Goal: Task Accomplishment & Management: Manage account settings

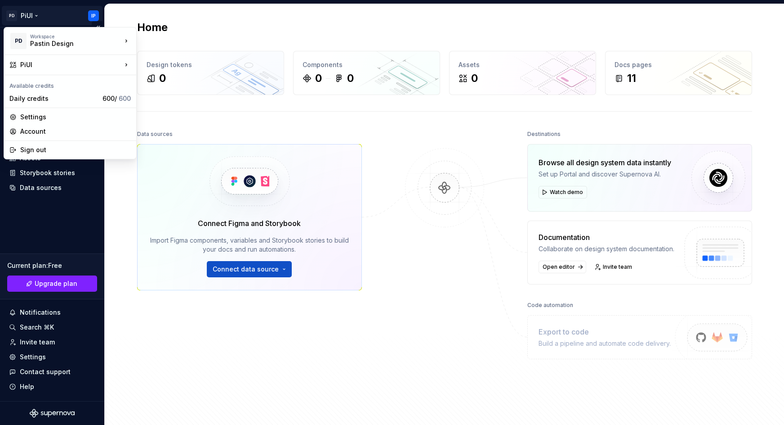
click at [94, 16] on html "PD PiUI IP Home Documentation Analytics Code automation Design system data Desi…" at bounding box center [392, 212] width 784 height 425
click at [52, 132] on div "Account" at bounding box center [75, 131] width 111 height 9
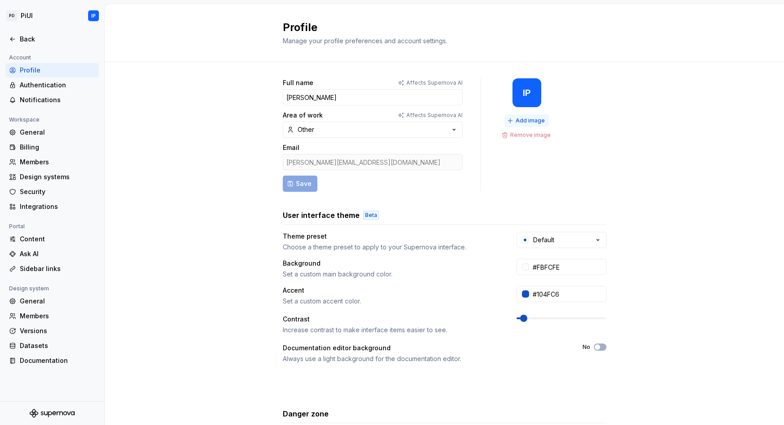
click at [524, 118] on span "Add image" at bounding box center [530, 120] width 29 height 7
click at [340, 131] on button "Other" at bounding box center [373, 129] width 180 height 16
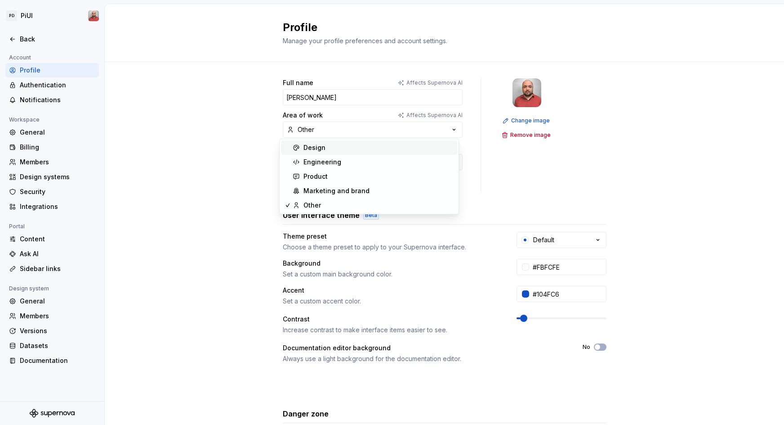
click at [324, 147] on div "Design" at bounding box center [315, 147] width 22 height 9
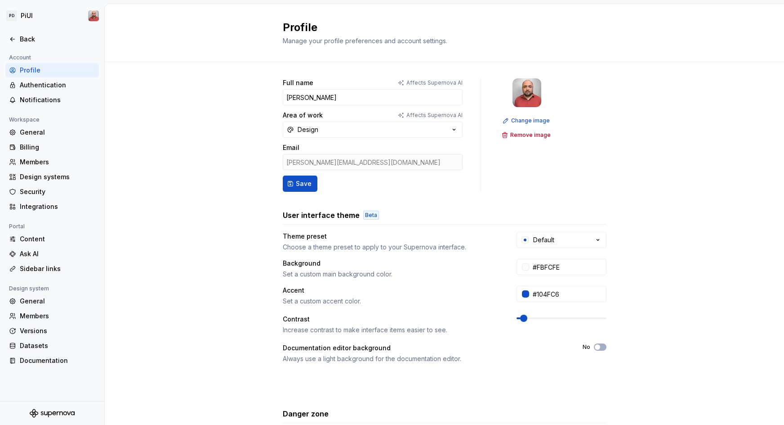
click at [238, 144] on div "Full name Affects Supernova AI [PERSON_NAME] Area of work Affects Supernova AI …" at bounding box center [445, 288] width 680 height 453
click at [292, 192] on div "Full name Affects Supernova AI [PERSON_NAME] Area of work Affects Supernova AI …" at bounding box center [445, 279] width 324 height 403
click at [296, 187] on span "Save" at bounding box center [304, 183] width 16 height 9
click at [22, 131] on div "General" at bounding box center [58, 132] width 76 height 9
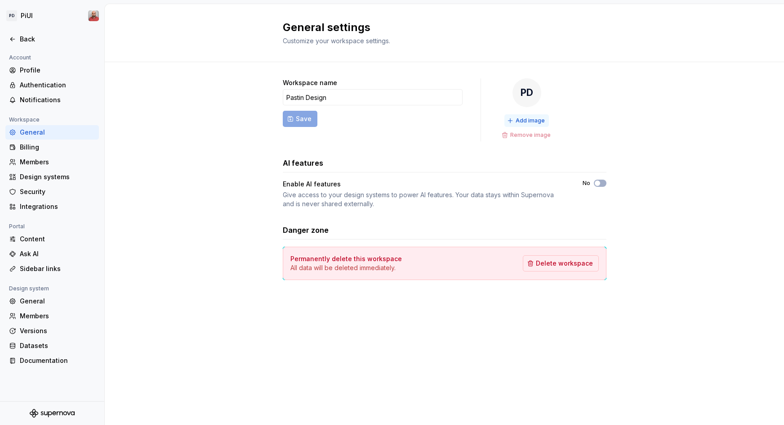
click at [530, 123] on span "Add image" at bounding box center [530, 120] width 29 height 7
click at [201, 169] on div "Workspace name Pastin Design Save Change image Remove image AI features Enable …" at bounding box center [445, 188] width 680 height 252
click at [41, 147] on div "Billing" at bounding box center [58, 147] width 76 height 9
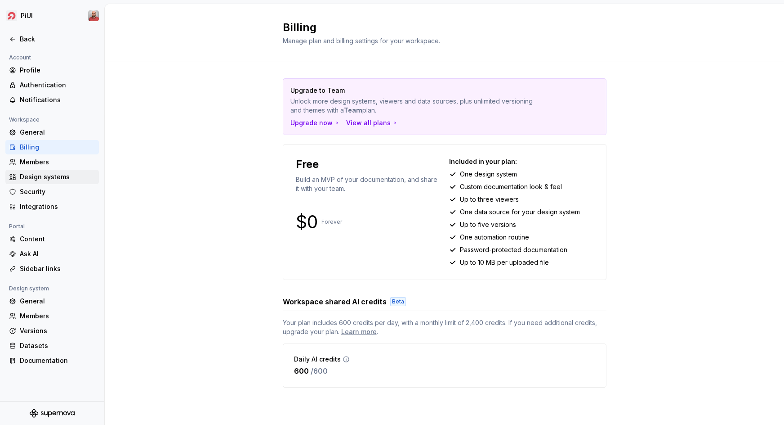
click at [37, 175] on div "Design systems" at bounding box center [58, 176] width 76 height 9
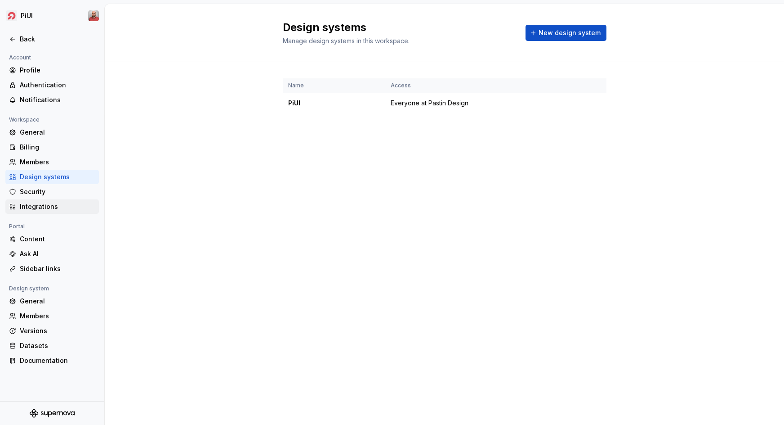
click at [51, 209] on div "Integrations" at bounding box center [58, 206] width 76 height 9
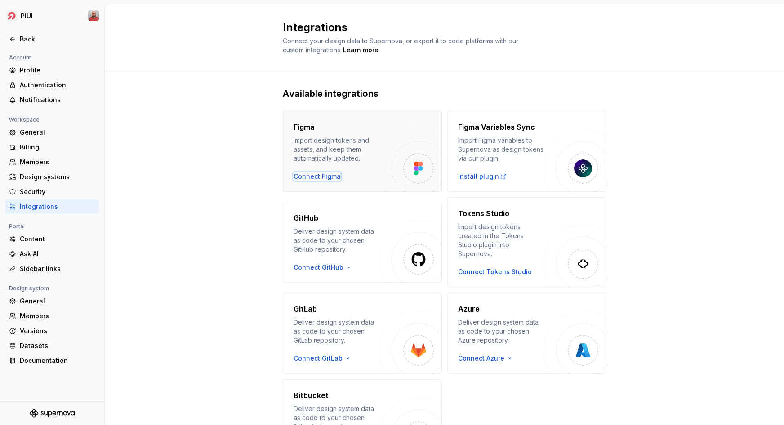
click at [314, 174] on div "Connect Figma" at bounding box center [317, 176] width 47 height 9
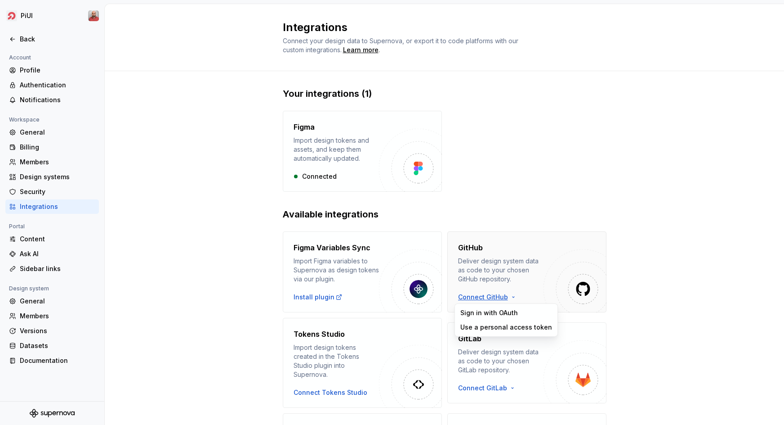
click at [497, 295] on html "PiUI Back Account Profile Authentication Notifications Workspace General Billin…" at bounding box center [392, 212] width 784 height 425
click at [490, 312] on div "Sign in with OAuth" at bounding box center [507, 312] width 92 height 9
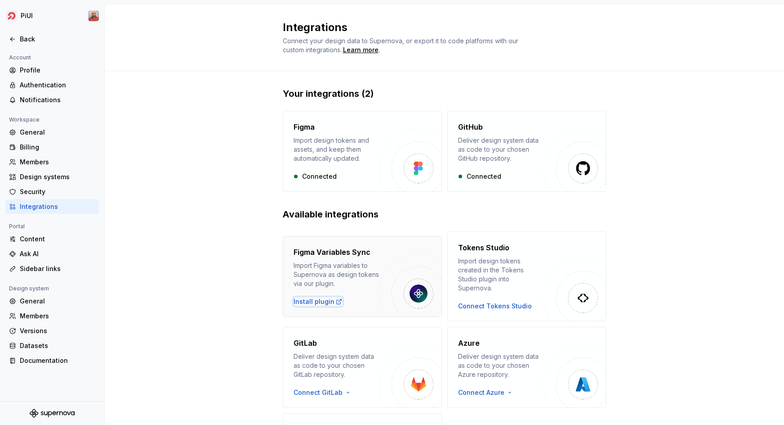
click at [311, 299] on div "Install plugin" at bounding box center [318, 301] width 49 height 9
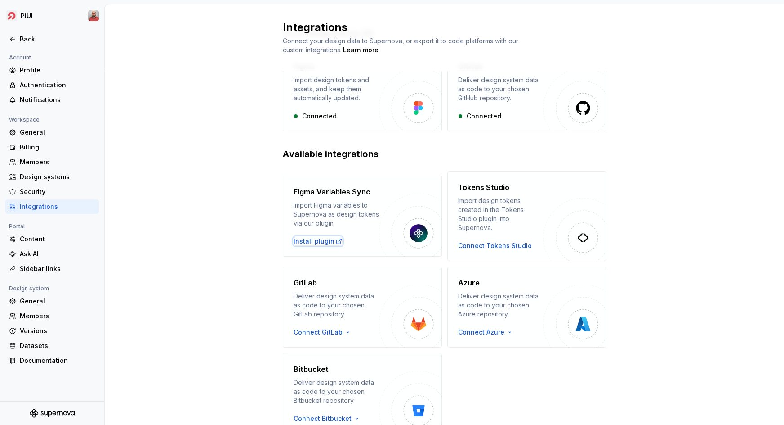
scroll to position [94, 0]
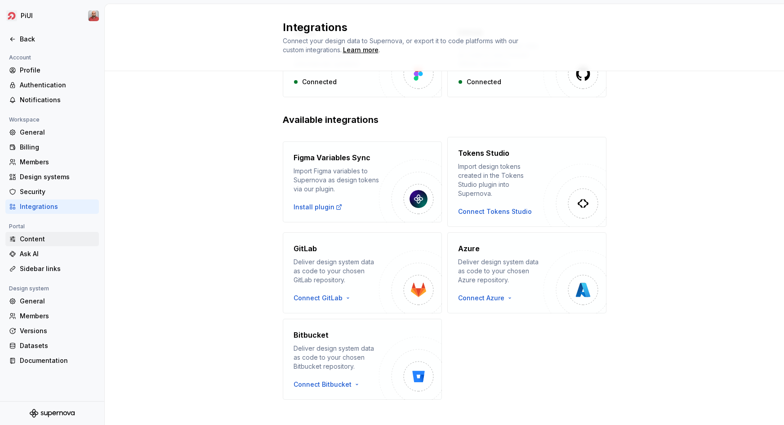
click at [18, 241] on div "Content" at bounding box center [52, 238] width 86 height 9
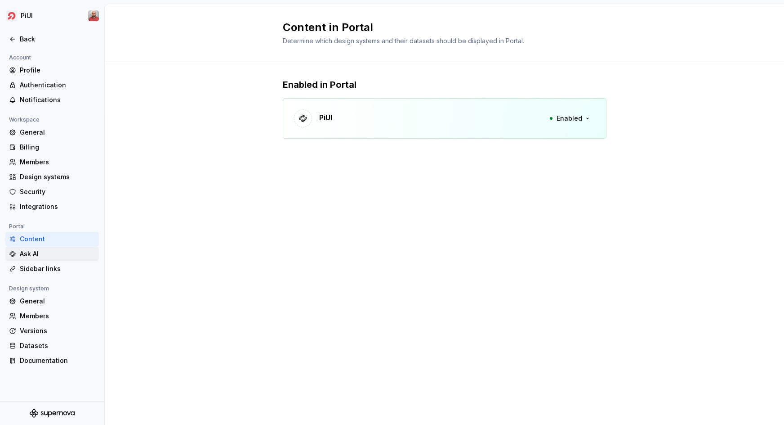
click at [52, 257] on div "Ask AI" at bounding box center [58, 253] width 76 height 9
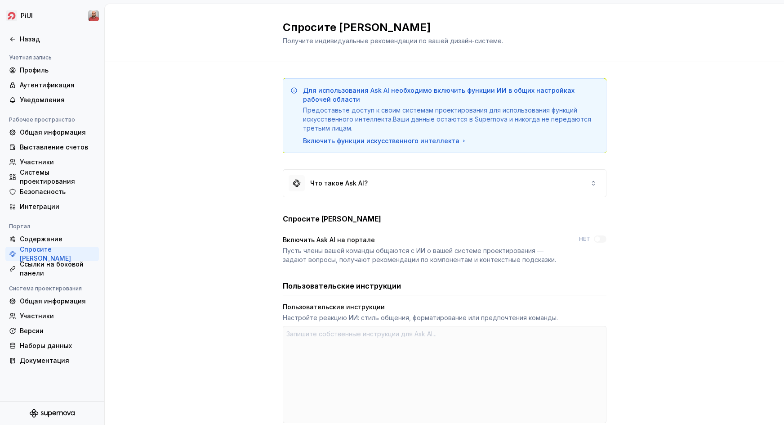
click at [233, 103] on div "Для использования Ask AI необходимо включить функции ИИ в общих настройках рабо…" at bounding box center [445, 304] width 680 height 485
click at [348, 138] on ya-tr-span "Включить функции искусственного интеллекта" at bounding box center [381, 140] width 157 height 9
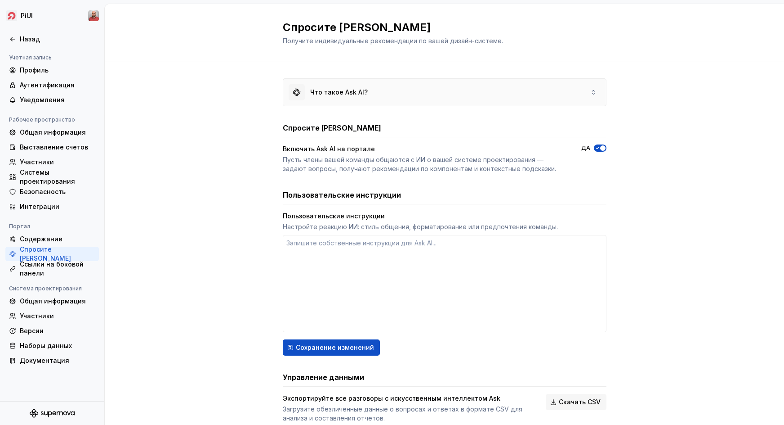
click at [592, 90] on icon at bounding box center [593, 92] width 7 height 7
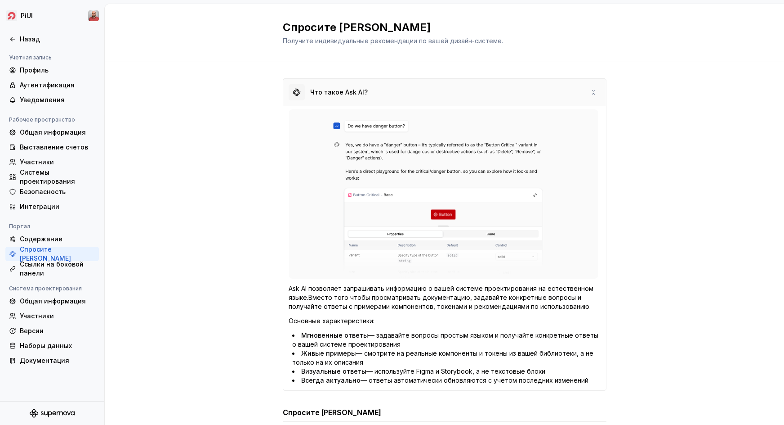
click at [592, 90] on icon at bounding box center [593, 92] width 7 height 7
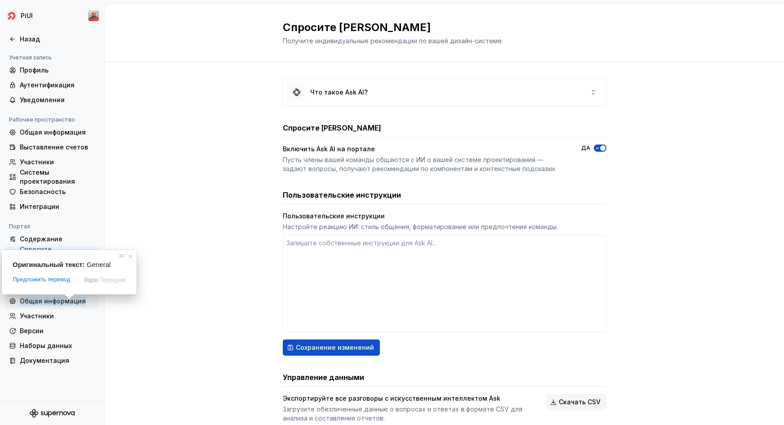
click at [47, 304] on ya-tr-span "Общая информация" at bounding box center [53, 300] width 66 height 9
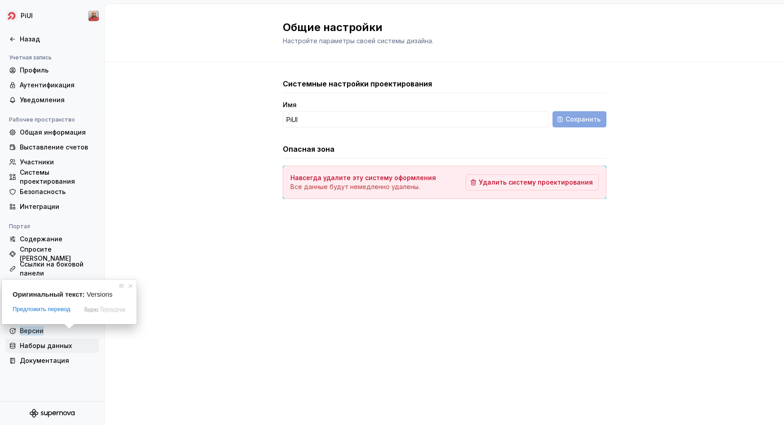
click at [30, 344] on ya-tr-span "Наборы данных" at bounding box center [46, 345] width 52 height 9
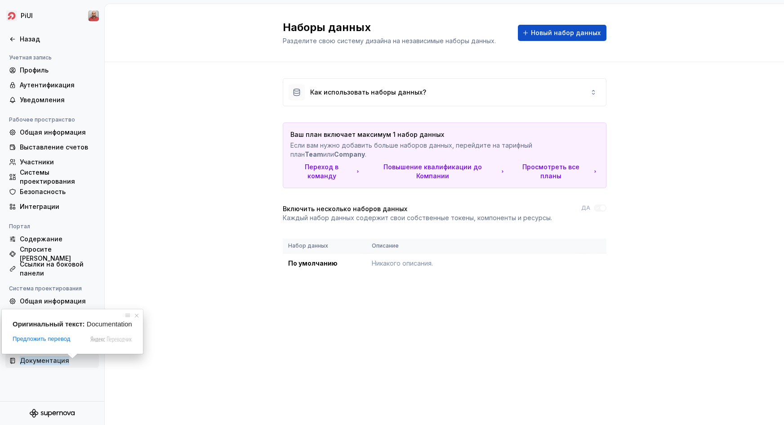
click at [28, 359] on ya-tr-span "Документация" at bounding box center [44, 360] width 49 height 9
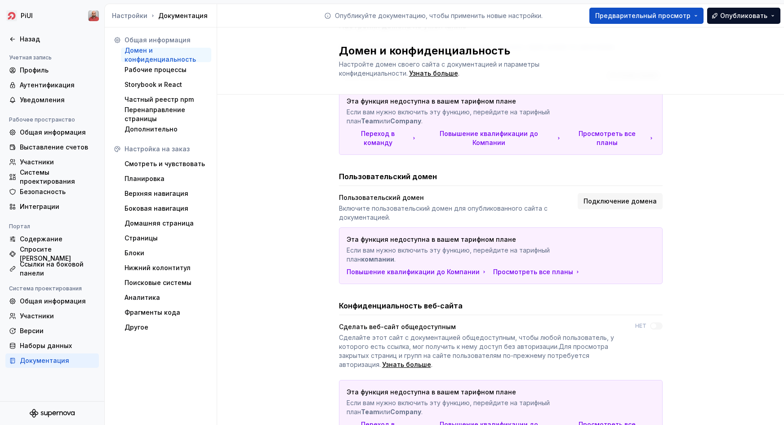
scroll to position [167, 0]
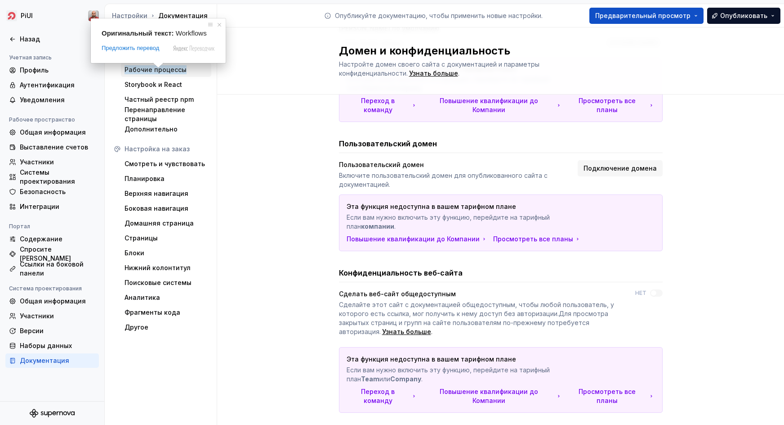
click at [158, 67] on span at bounding box center [158, 65] width 12 height 5
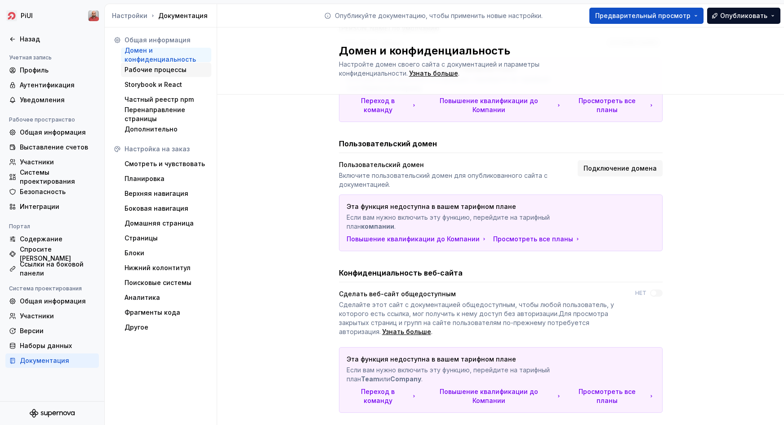
click at [205, 71] on div "Рабочие процессы" at bounding box center [166, 69] width 83 height 9
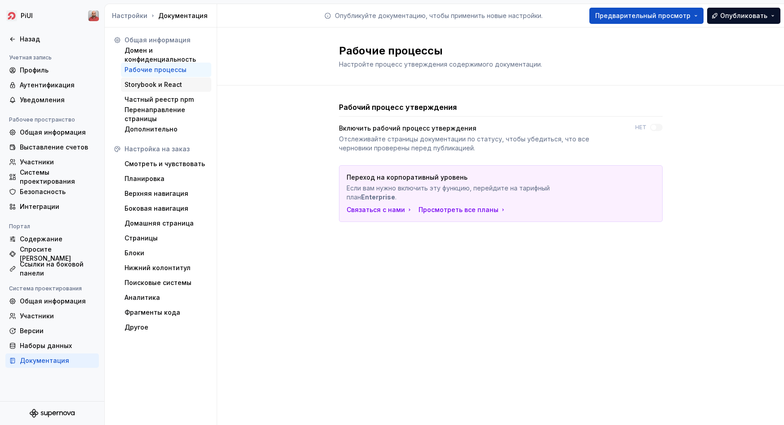
click at [193, 85] on div "Storybook и React" at bounding box center [166, 84] width 83 height 9
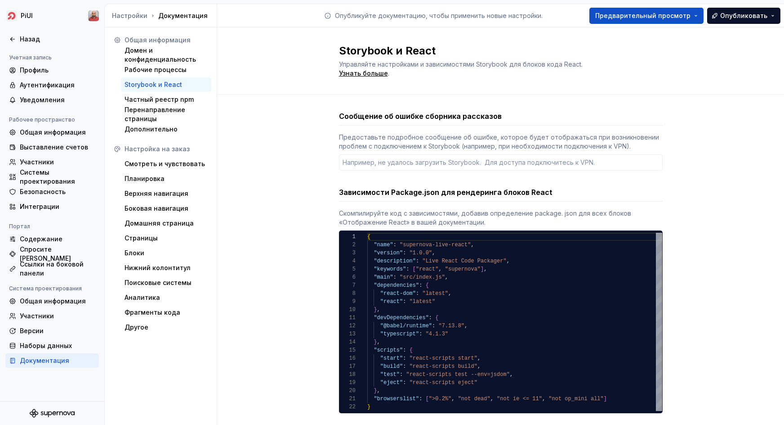
type textarea "*"
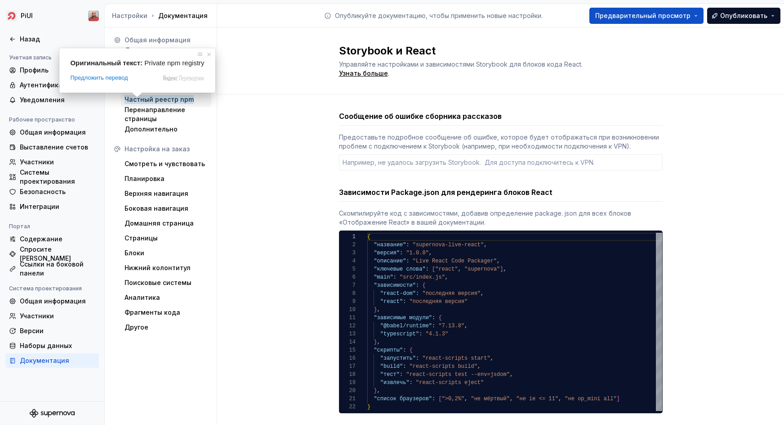
click at [137, 101] on ya-tr-span "Частный реестр npm" at bounding box center [159, 99] width 69 height 9
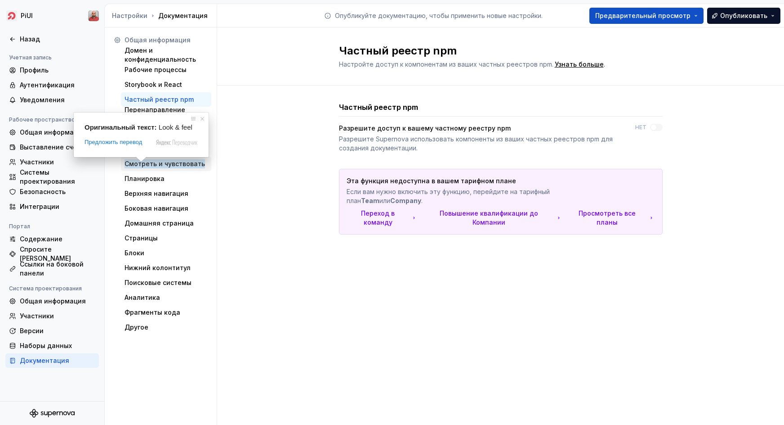
click at [142, 166] on ya-tr-span "Смотреть и чувствовать" at bounding box center [165, 163] width 81 height 9
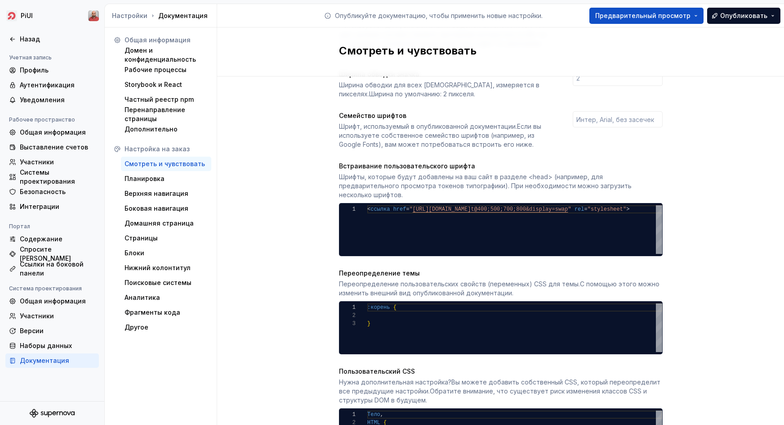
scroll to position [392, 0]
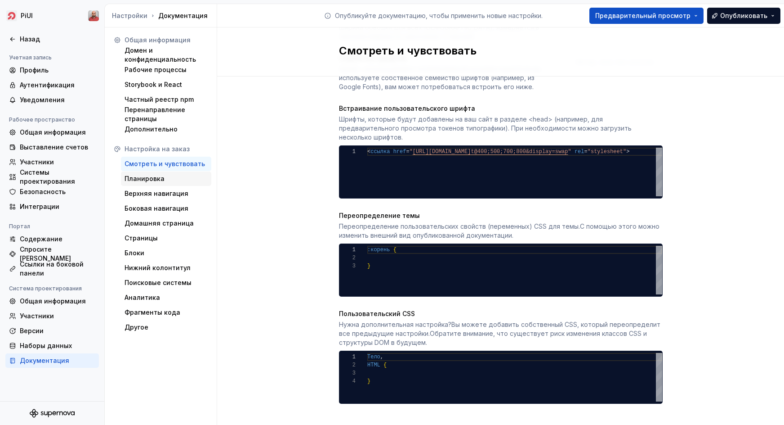
click at [172, 184] on div "Планировка" at bounding box center [166, 178] width 90 height 14
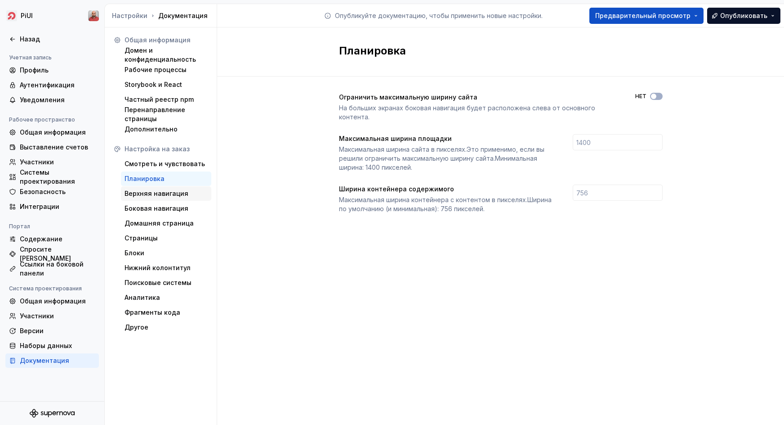
click at [159, 192] on body "PiUI Назад Учетная запись Профиль Аутентификация Уведомления Рабочее пространст…" at bounding box center [392, 212] width 784 height 425
click at [157, 195] on ya-tr-span "Верхняя навигация" at bounding box center [157, 193] width 64 height 9
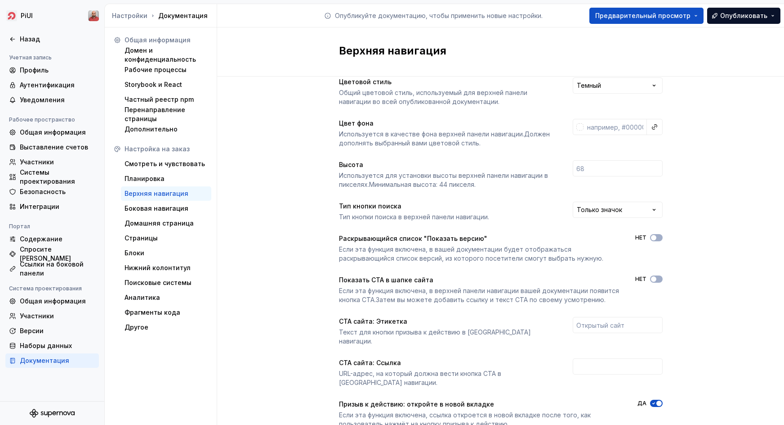
scroll to position [90, 0]
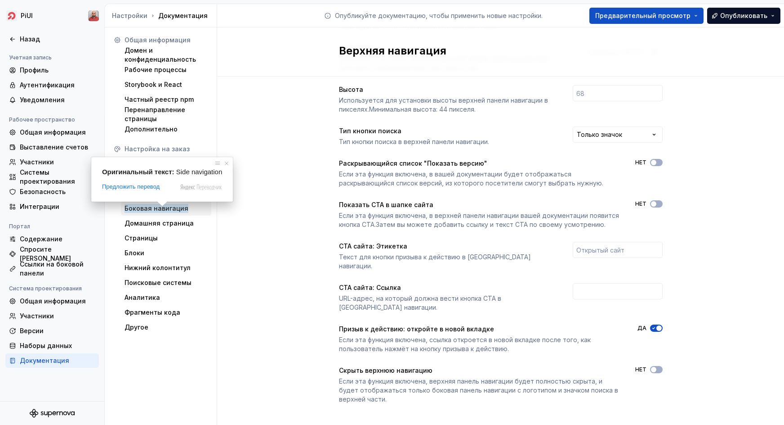
click at [160, 206] on span at bounding box center [163, 203] width 12 height 5
click at [192, 206] on div "Боковая навигация" at bounding box center [166, 208] width 83 height 9
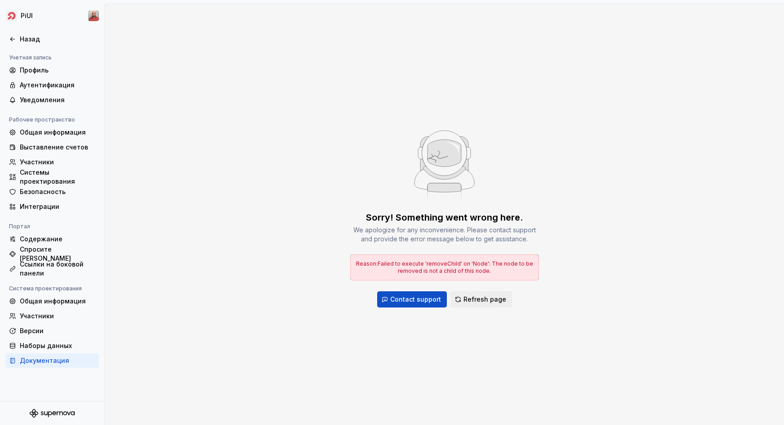
click at [196, 209] on div "Sorry! Something went wrong here. We apologize for any inconvenience. Please co…" at bounding box center [445, 214] width 680 height 421
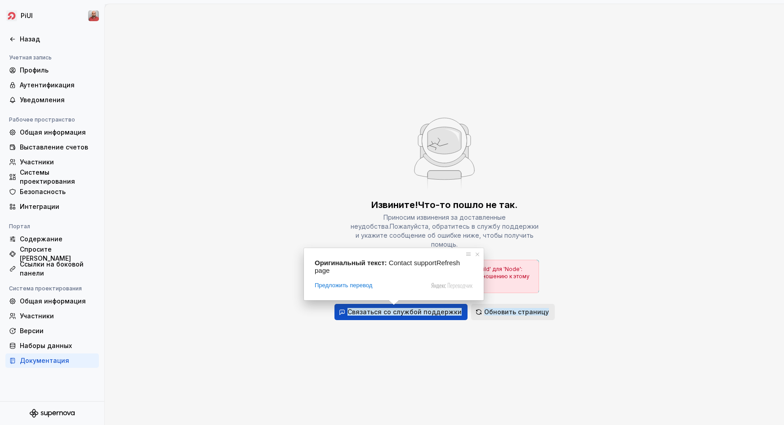
click at [496, 307] on span "Обновить страницу" at bounding box center [516, 311] width 65 height 9
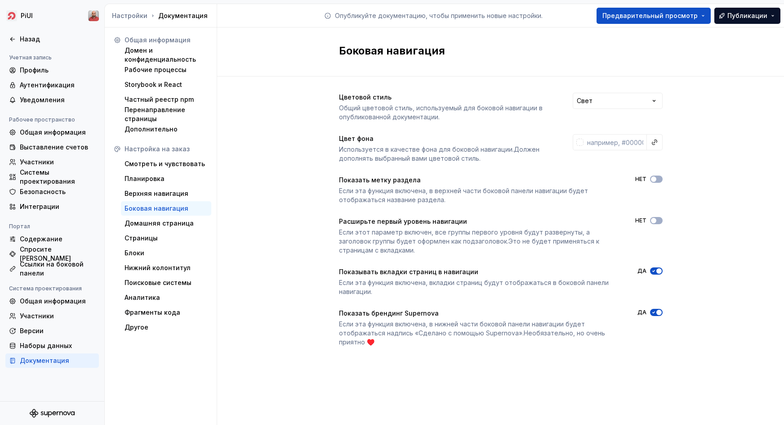
click at [308, 321] on div "Цветовой стиль Общий цветовой стиль, используемый для боковой навигации в опубл…" at bounding box center [500, 228] width 567 height 304
click at [167, 326] on div "Другое" at bounding box center [166, 326] width 83 height 9
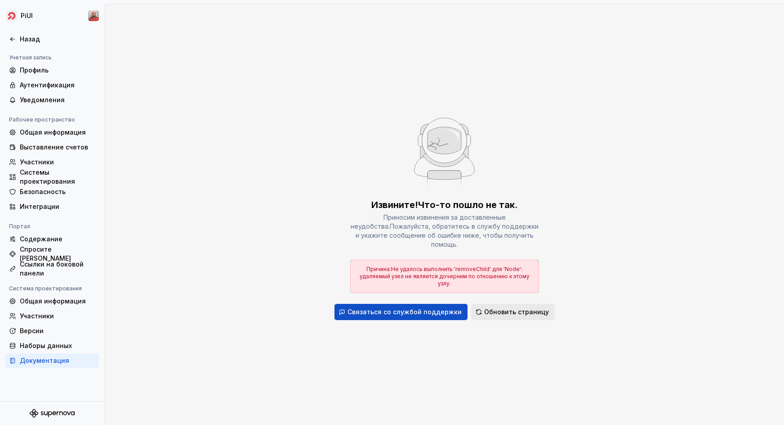
click at [513, 309] on ya-tr-span "Обновить страницу" at bounding box center [516, 312] width 65 height 8
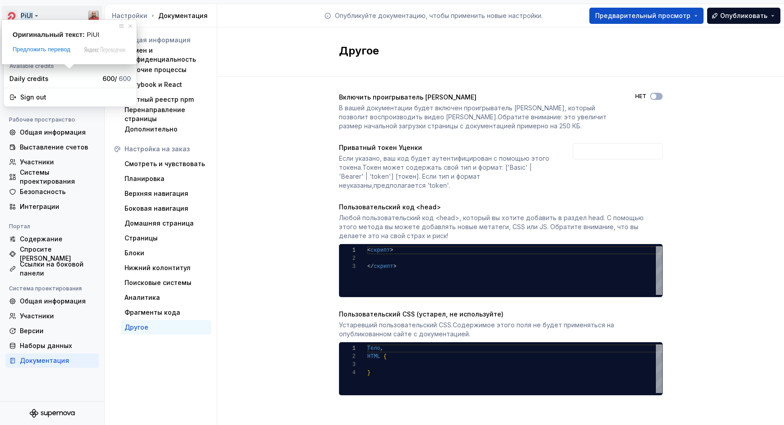
click at [30, 15] on html "PiUI Назад Учетная запись Профиль Аутентификация Уведомления Рабочее пространст…" at bounding box center [392, 212] width 784 height 425
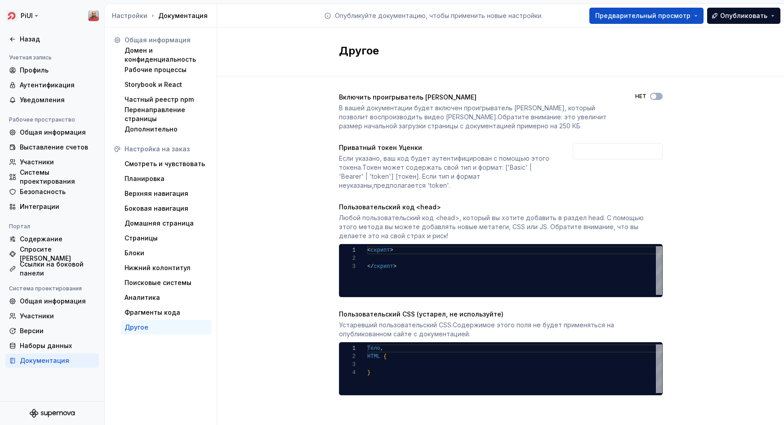
click at [37, 15] on html "PiUI Назад Учетная запись Профиль Аутентификация Уведомления Рабочее пространст…" at bounding box center [392, 212] width 784 height 425
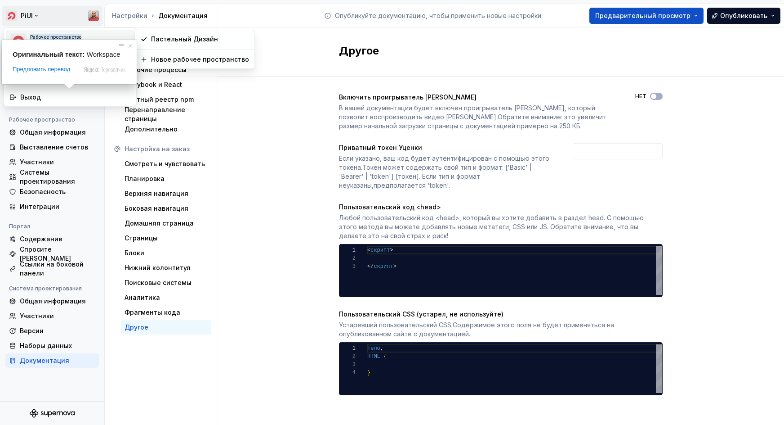
click at [63, 38] on ya-tr-span "Рабочее пространство" at bounding box center [55, 36] width 51 height 5
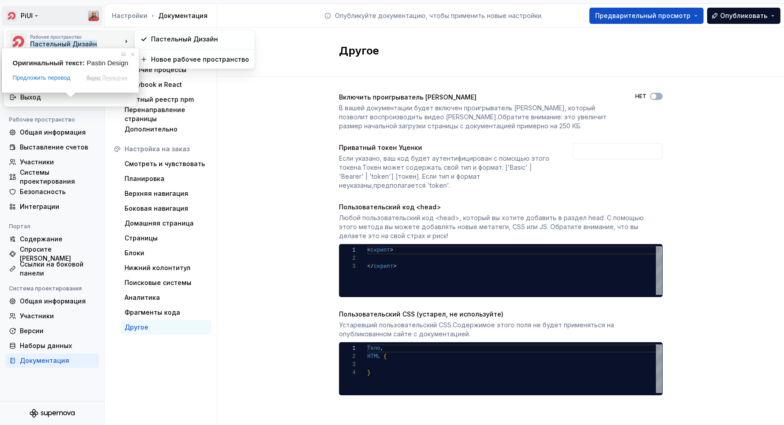
click at [63, 43] on ya-tr-span "Пастельный Дизайн" at bounding box center [63, 44] width 67 height 8
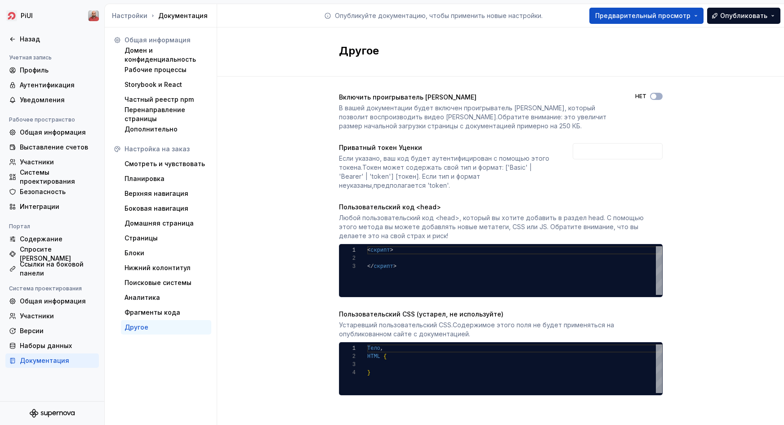
click at [295, 143] on html "PiUI Назад Учетная запись Профиль Аутентификация Уведомления Рабочее пространст…" at bounding box center [392, 212] width 784 height 425
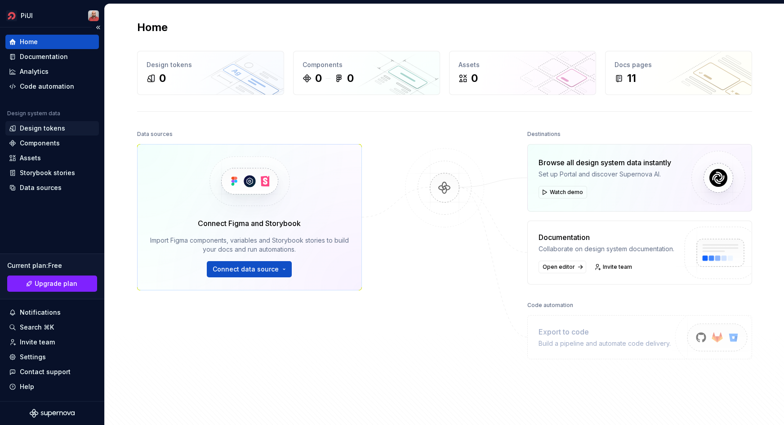
click at [56, 130] on div "Design tokens" at bounding box center [42, 128] width 45 height 9
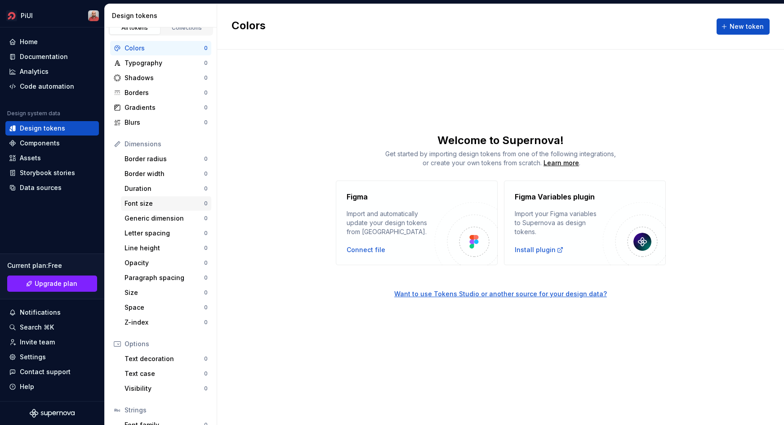
scroll to position [68, 0]
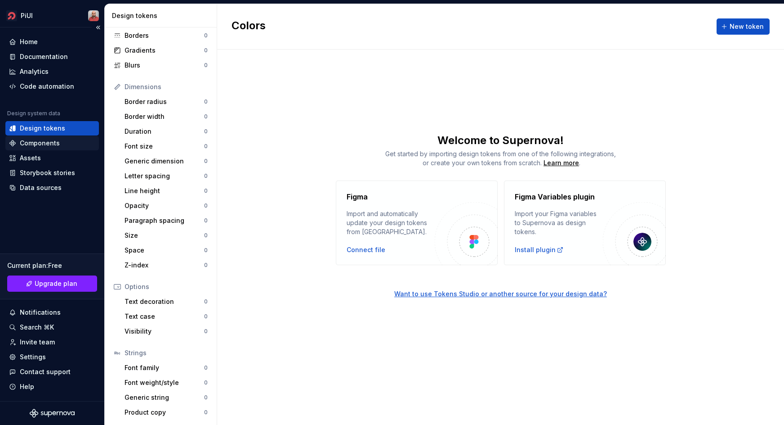
click at [29, 145] on div "Components" at bounding box center [40, 143] width 40 height 9
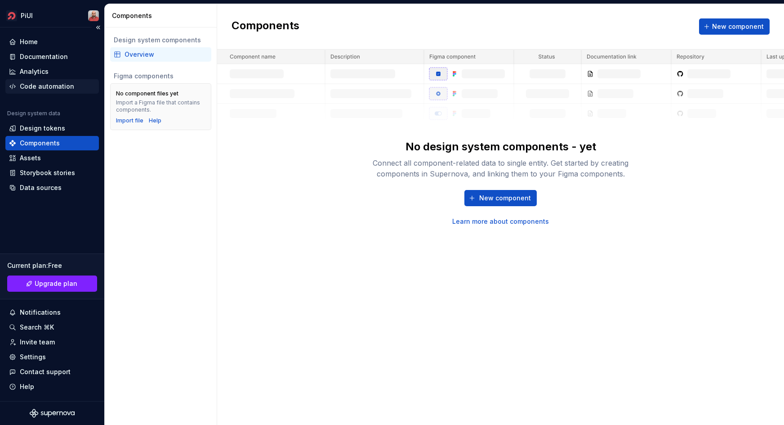
click at [38, 86] on div "Code automation" at bounding box center [47, 86] width 54 height 9
